Goal: Entertainment & Leisure: Consume media (video, audio)

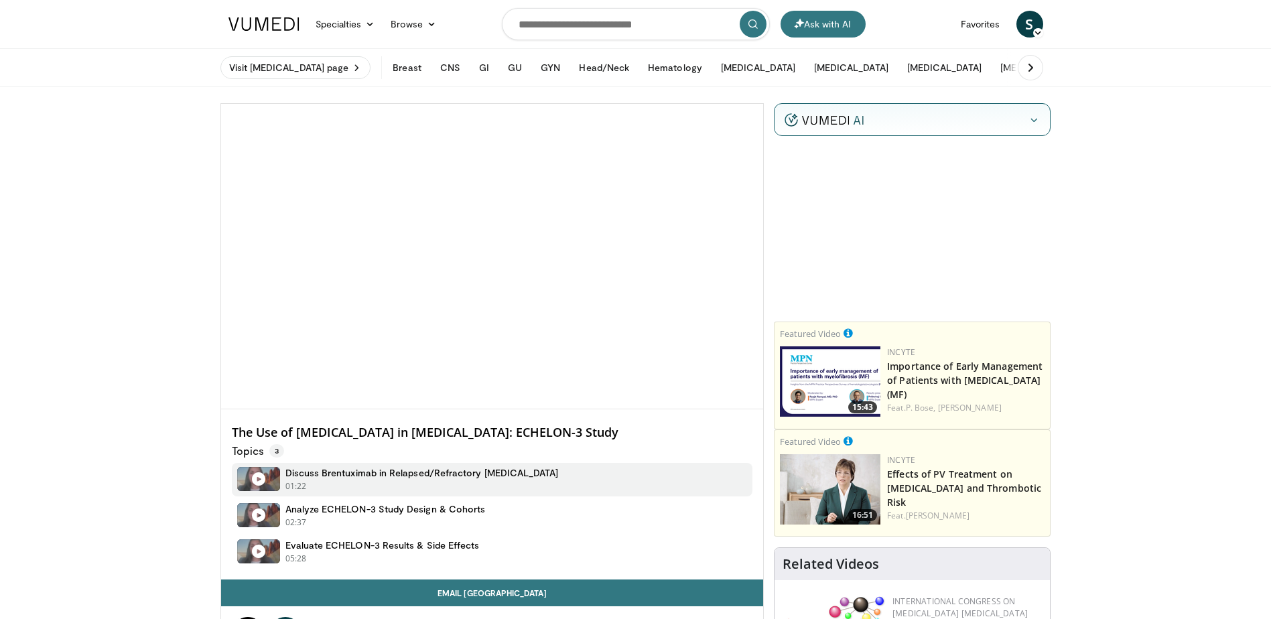
click at [378, 474] on h4 "Discuss Brentuximab in Relapsed/Refractory [MEDICAL_DATA]" at bounding box center [421, 473] width 273 height 12
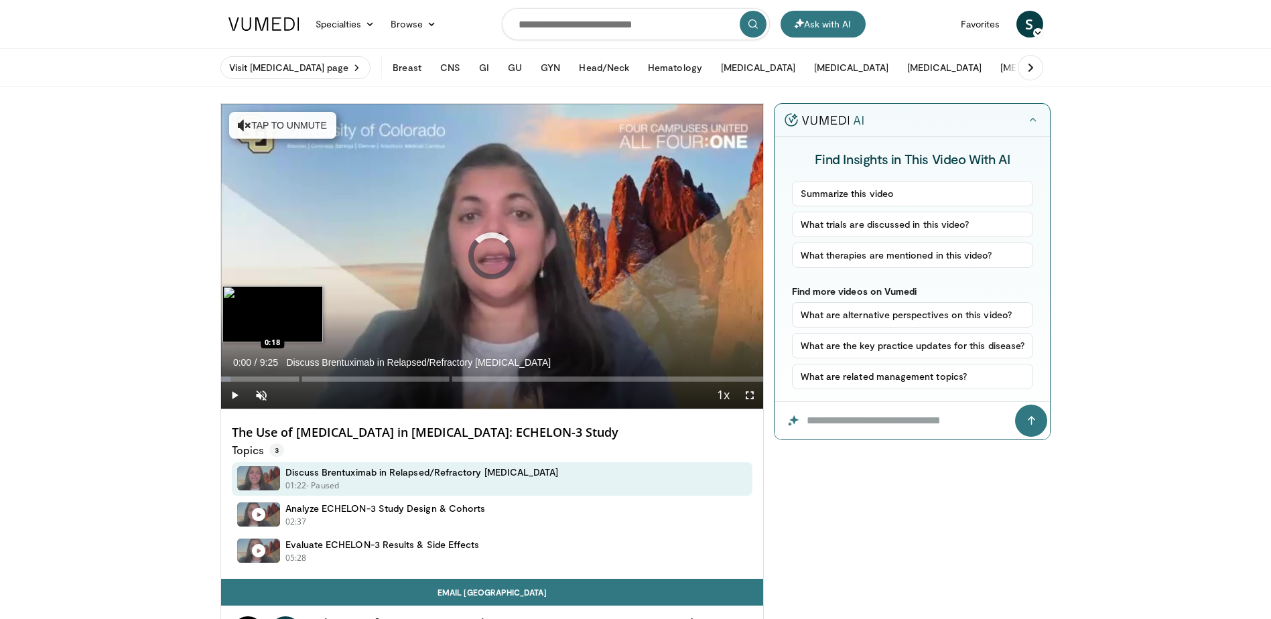
click at [238, 376] on div "Loaded : 1.74% 0:00" at bounding box center [492, 378] width 543 height 5
click at [260, 397] on span "Video Player" at bounding box center [261, 395] width 27 height 27
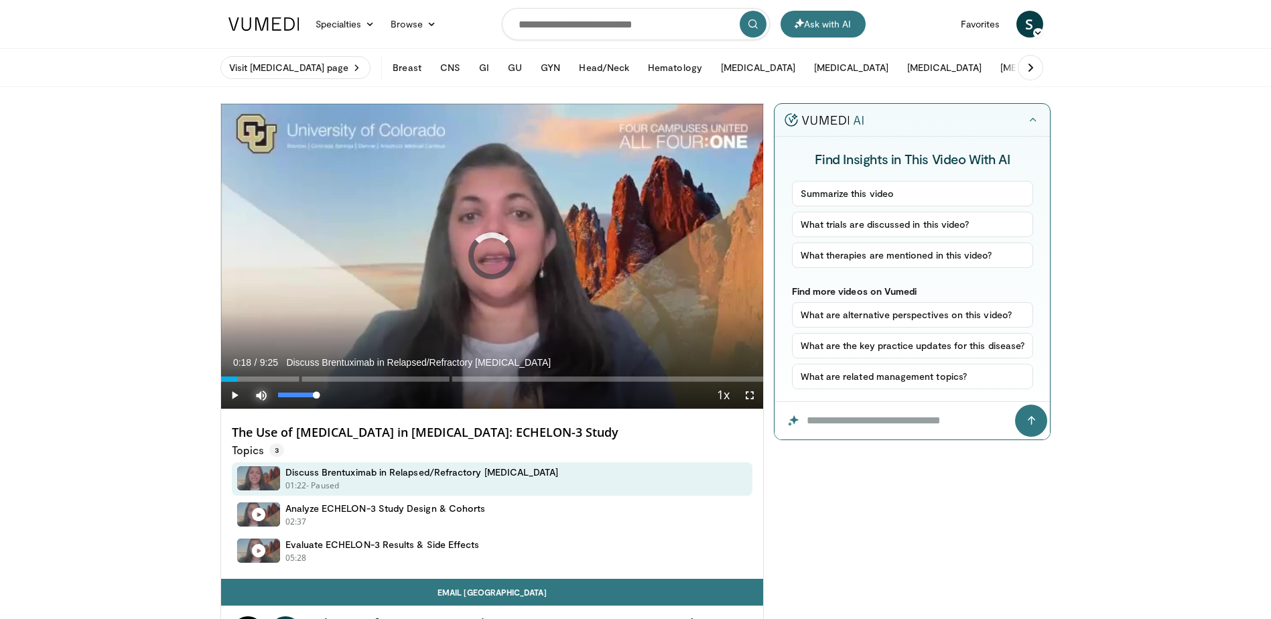
click at [261, 395] on span "Video Player" at bounding box center [261, 395] width 27 height 27
click at [239, 395] on span "Video Player" at bounding box center [234, 395] width 27 height 27
click at [261, 395] on span "Video Player" at bounding box center [261, 395] width 27 height 27
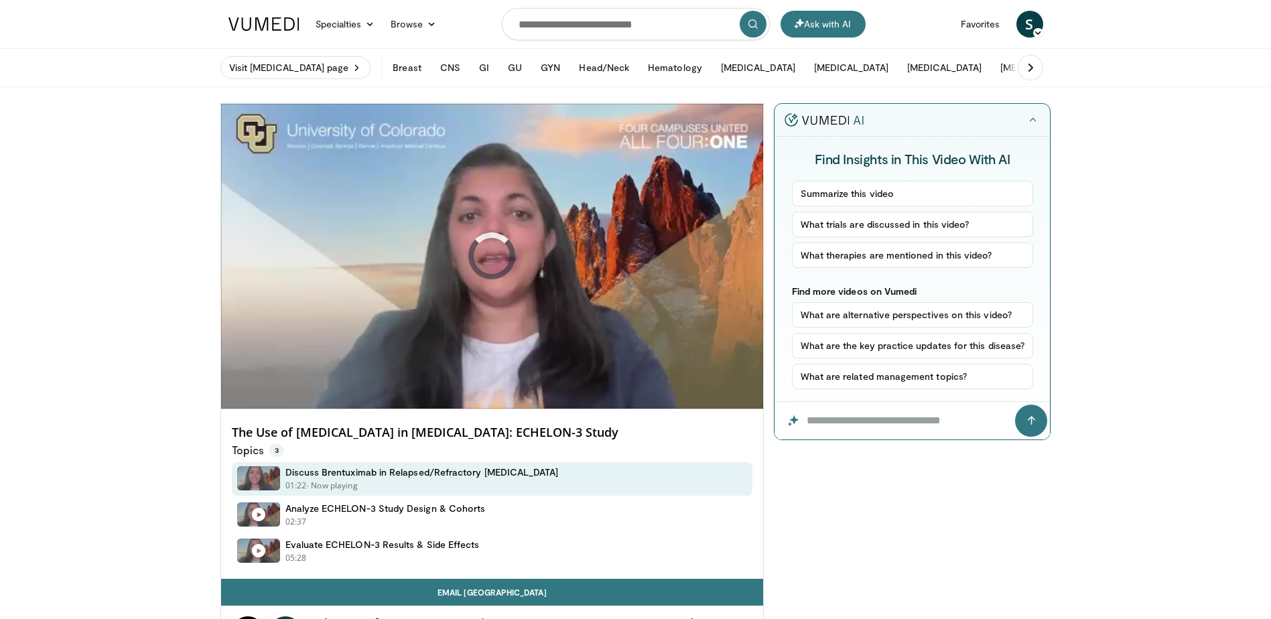
click at [261, 395] on div "10 seconds Tap to unmute" at bounding box center [492, 256] width 543 height 305
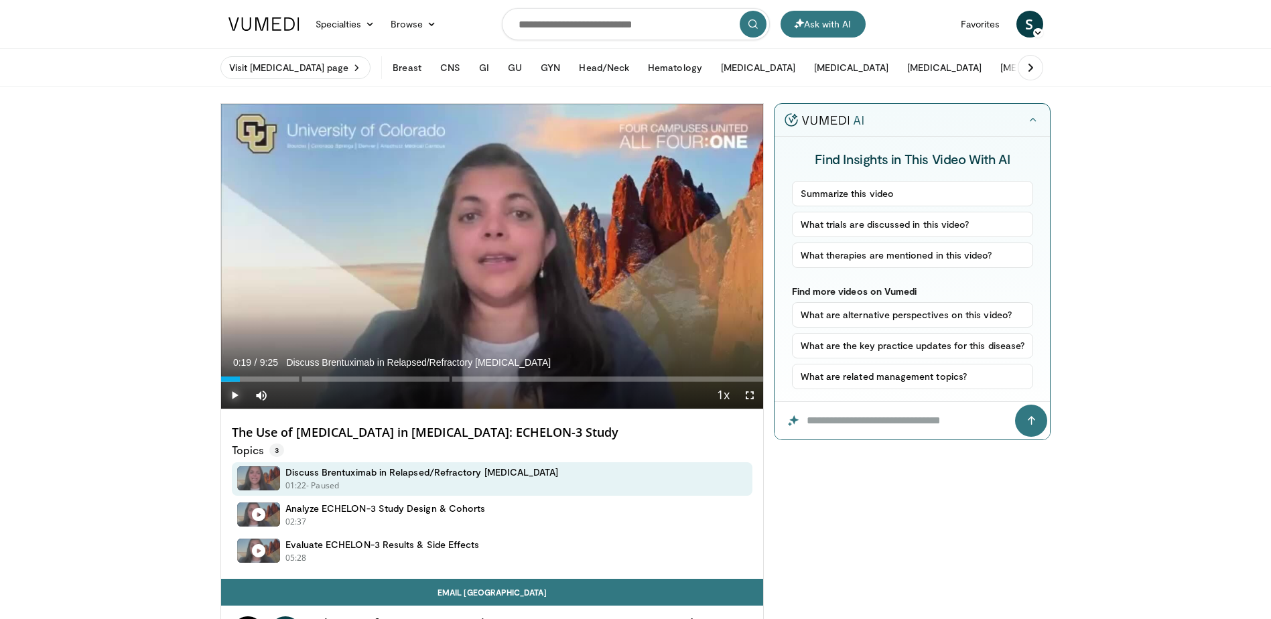
click at [235, 395] on span "Video Player" at bounding box center [234, 395] width 27 height 27
